Goal: Transaction & Acquisition: Purchase product/service

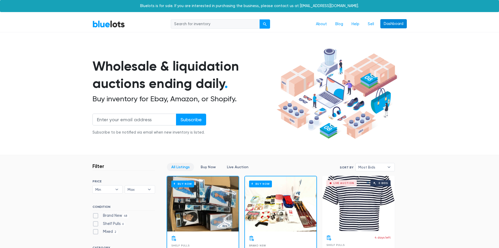
click at [384, 26] on link "Dashboard" at bounding box center [393, 23] width 26 height 9
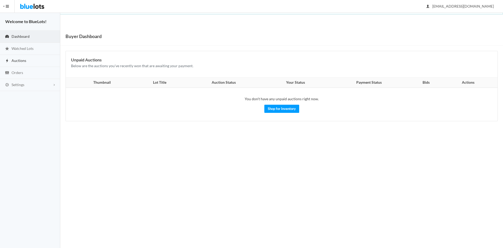
click at [15, 59] on span "Auctions" at bounding box center [19, 60] width 15 height 4
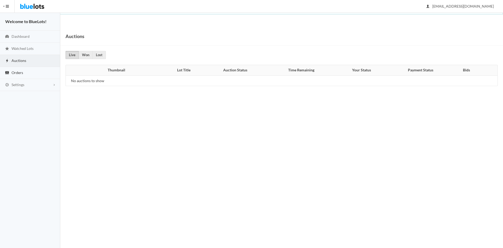
click at [13, 70] on span "Orders" at bounding box center [18, 72] width 12 height 4
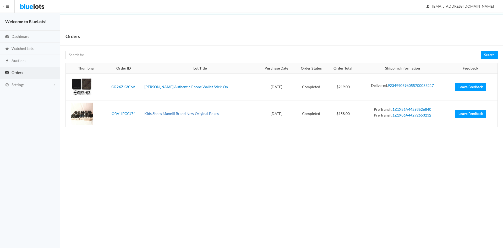
click at [175, 113] on link "Kids Shoes Manelli Brand New Original Boxes" at bounding box center [181, 113] width 74 height 4
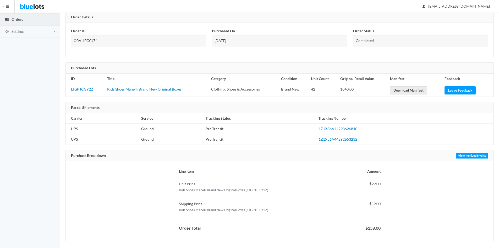
scroll to position [57, 0]
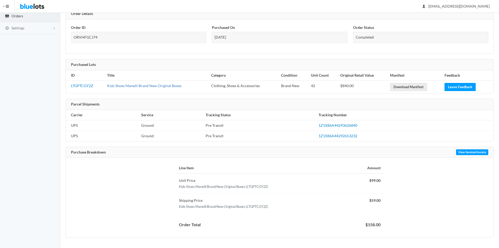
click at [151, 87] on link "Kids Shoes Manelli Brand New Original Boxes" at bounding box center [144, 85] width 74 height 4
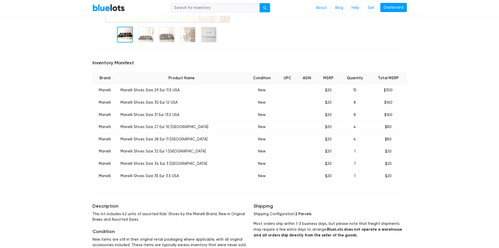
scroll to position [158, 0]
click at [106, 9] on link "BlueLots" at bounding box center [108, 8] width 32 height 8
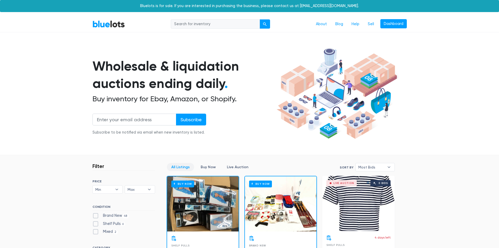
click at [205, 23] on input "search" at bounding box center [215, 23] width 89 height 9
type input "shoes"
click at [260, 19] on button "submit" at bounding box center [265, 23] width 10 height 9
